Goal: Information Seeking & Learning: Check status

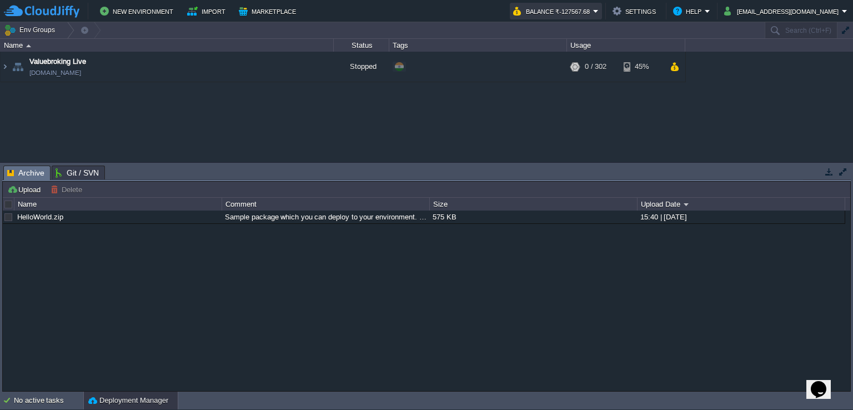
click at [593, 9] on button "Balance ₹-127567.68" at bounding box center [553, 10] width 80 height 13
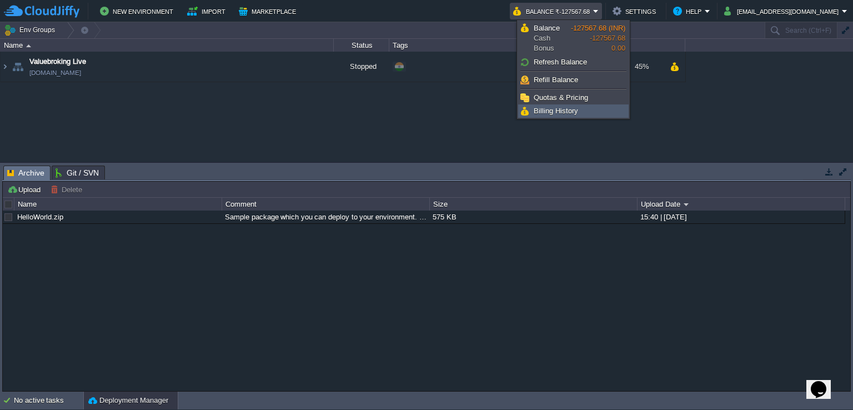
click at [566, 107] on span "Billing History" at bounding box center [556, 111] width 44 height 8
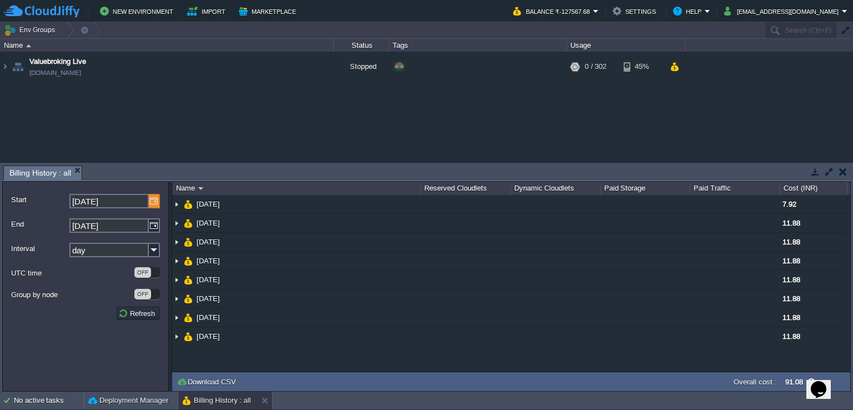
click at [154, 201] on img at bounding box center [154, 201] width 11 height 14
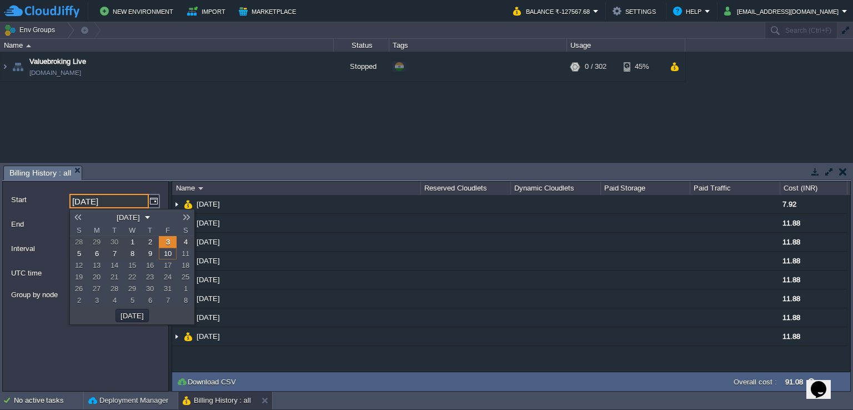
click at [81, 216] on link at bounding box center [78, 217] width 16 height 9
click at [117, 242] on link "1" at bounding box center [115, 242] width 18 height 12
type input "01-07-2025"
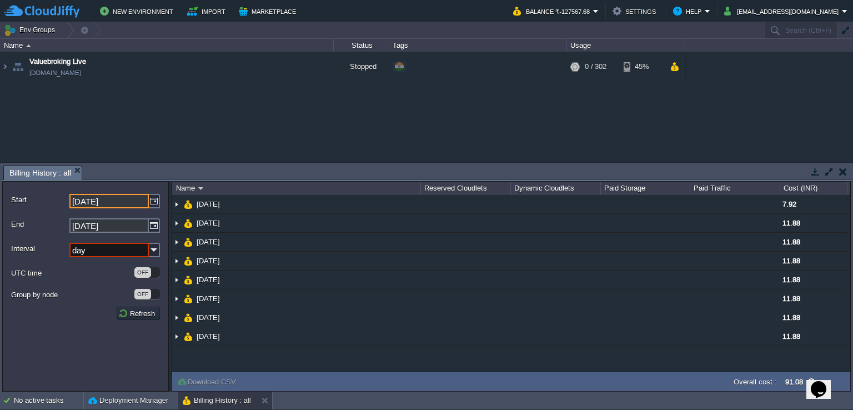
click at [148, 244] on input "day" at bounding box center [108, 250] width 79 height 14
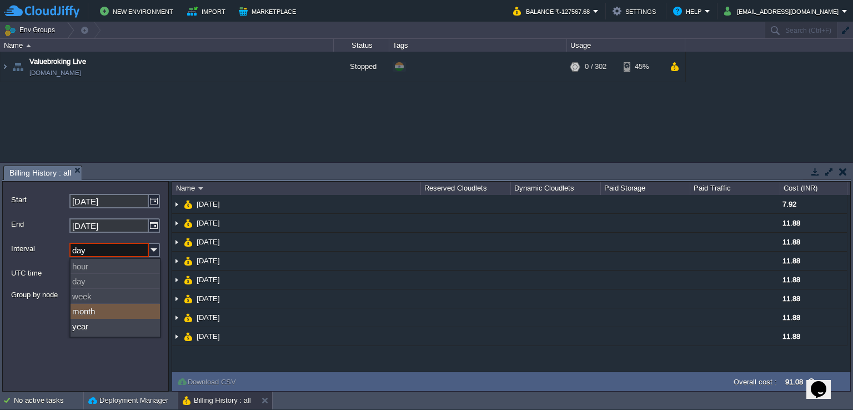
click at [109, 308] on div "month" at bounding box center [115, 311] width 89 height 15
type input "month"
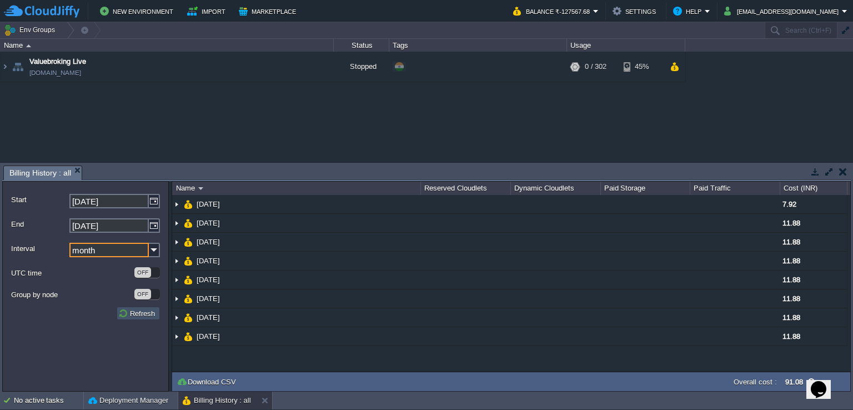
click at [136, 315] on button "Refresh" at bounding box center [138, 313] width 40 height 10
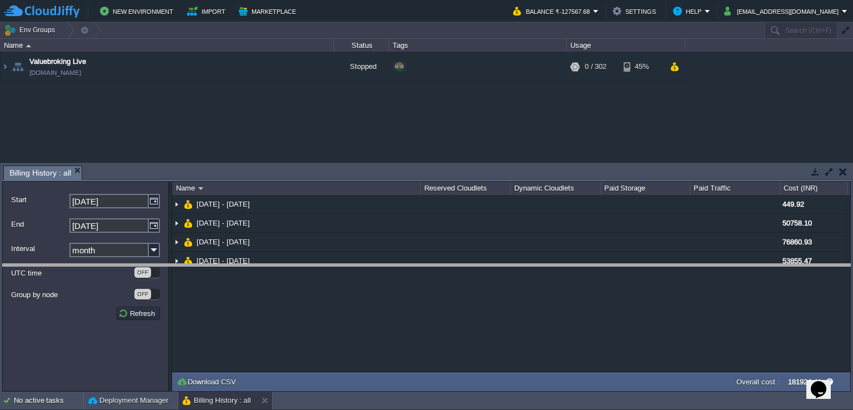
drag, startPoint x: 307, startPoint y: 178, endPoint x: 333, endPoint y: 276, distance: 101.6
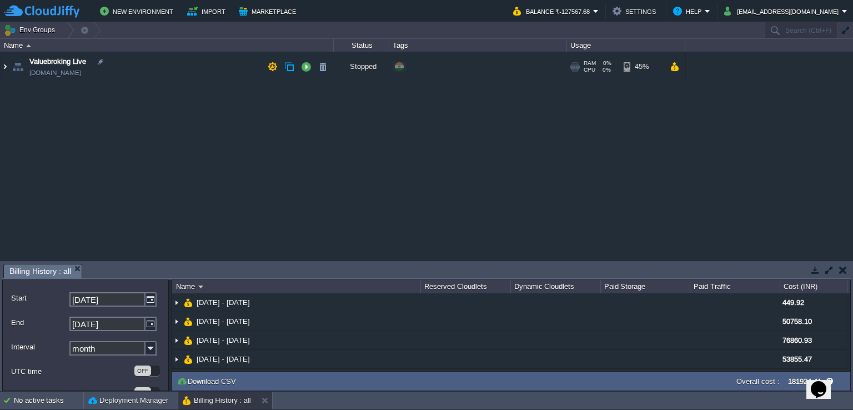
click at [2, 66] on img at bounding box center [5, 67] width 9 height 30
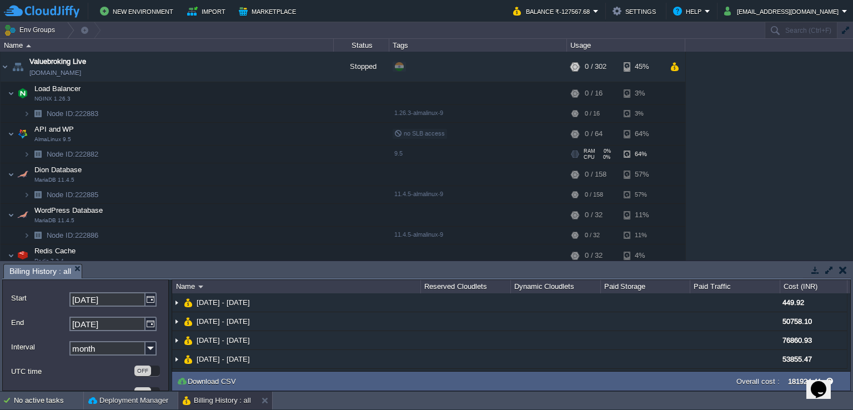
scroll to position [23, 0]
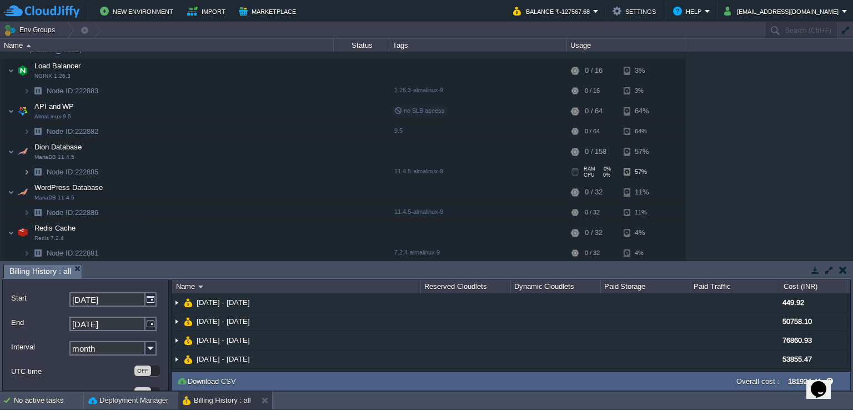
click at [24, 171] on img at bounding box center [26, 171] width 7 height 17
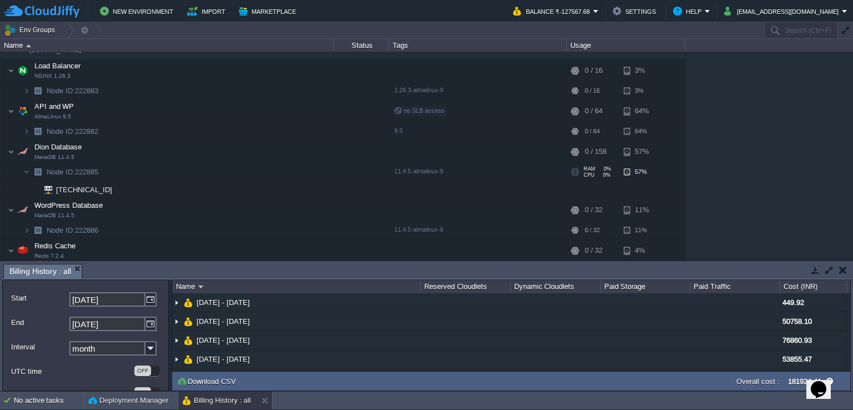
click at [93, 169] on span "Node ID: 222885" at bounding box center [73, 171] width 54 height 9
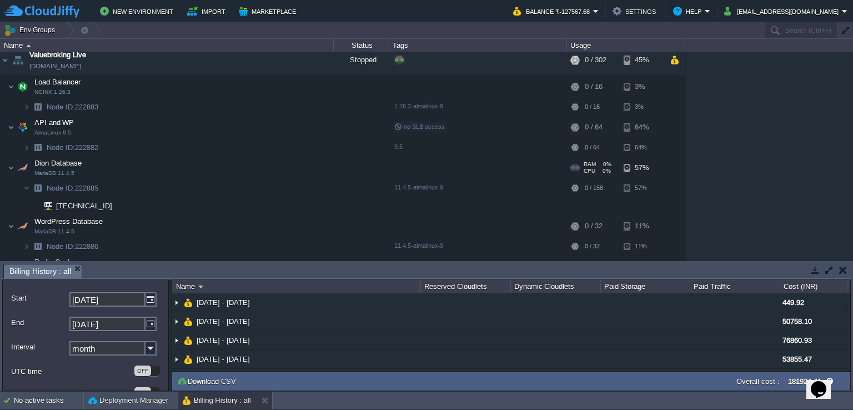
scroll to position [0, 0]
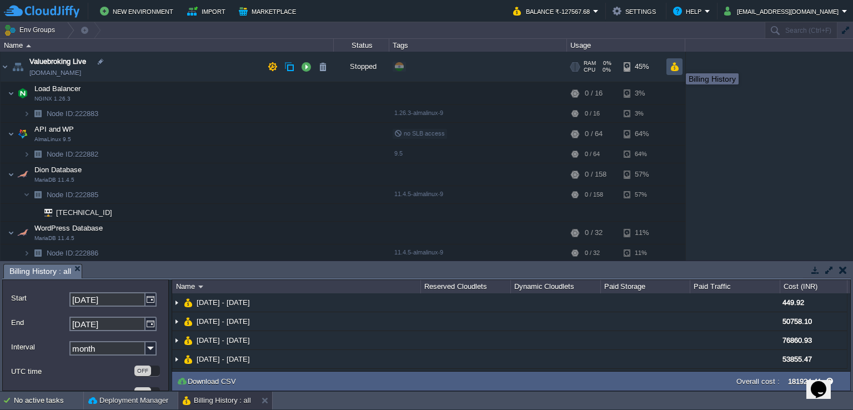
click at [678, 62] on button "button" at bounding box center [674, 67] width 9 height 10
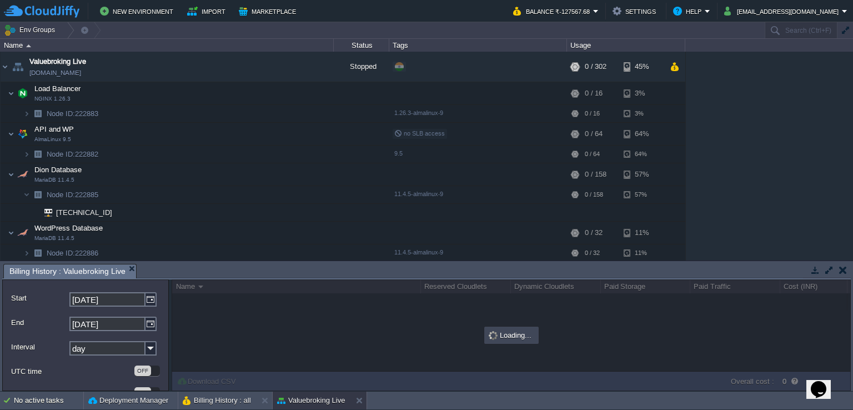
drag, startPoint x: 728, startPoint y: 256, endPoint x: 745, endPoint y: 172, distance: 85.6
click at [745, 172] on div "Env Groups Search (Ctrl+F) auto-gen Name Status Tags Usage Valuebroking Live en…" at bounding box center [426, 206] width 853 height 369
drag, startPoint x: 714, startPoint y: 263, endPoint x: 736, endPoint y: 201, distance: 65.4
click at [736, 201] on div "Env Groups Search (Ctrl+F) auto-gen Name Status Tags Usage Valuebroking Live en…" at bounding box center [426, 206] width 853 height 369
click at [827, 270] on button "button" at bounding box center [829, 270] width 10 height 10
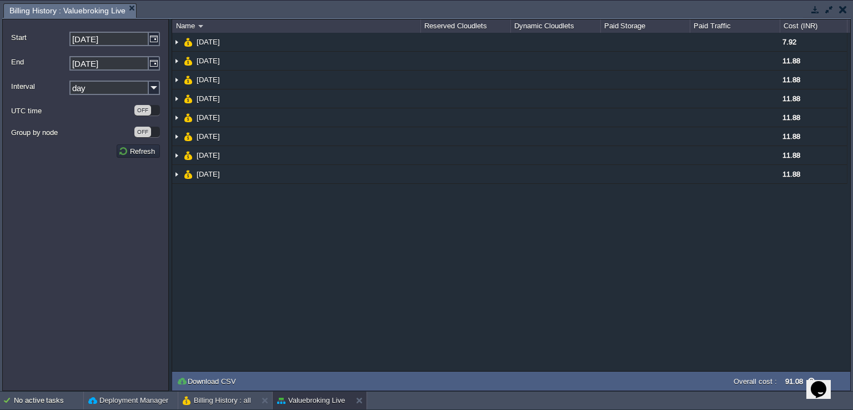
click at [830, 12] on button "button" at bounding box center [829, 9] width 10 height 10
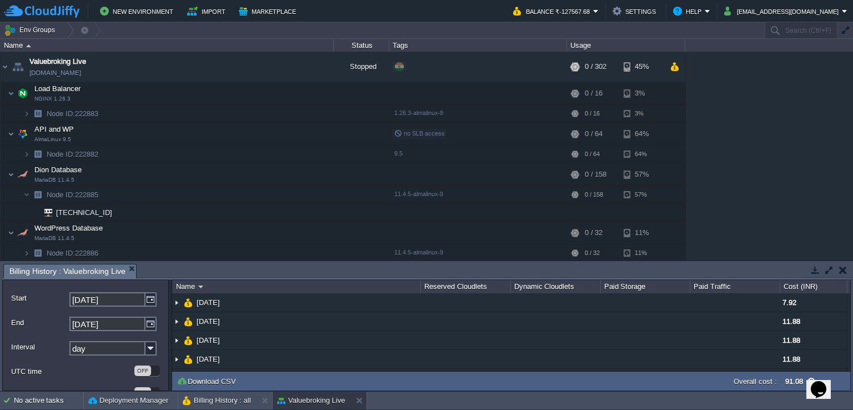
click at [843, 273] on button "button" at bounding box center [843, 270] width 8 height 10
